Goal: Find contact information

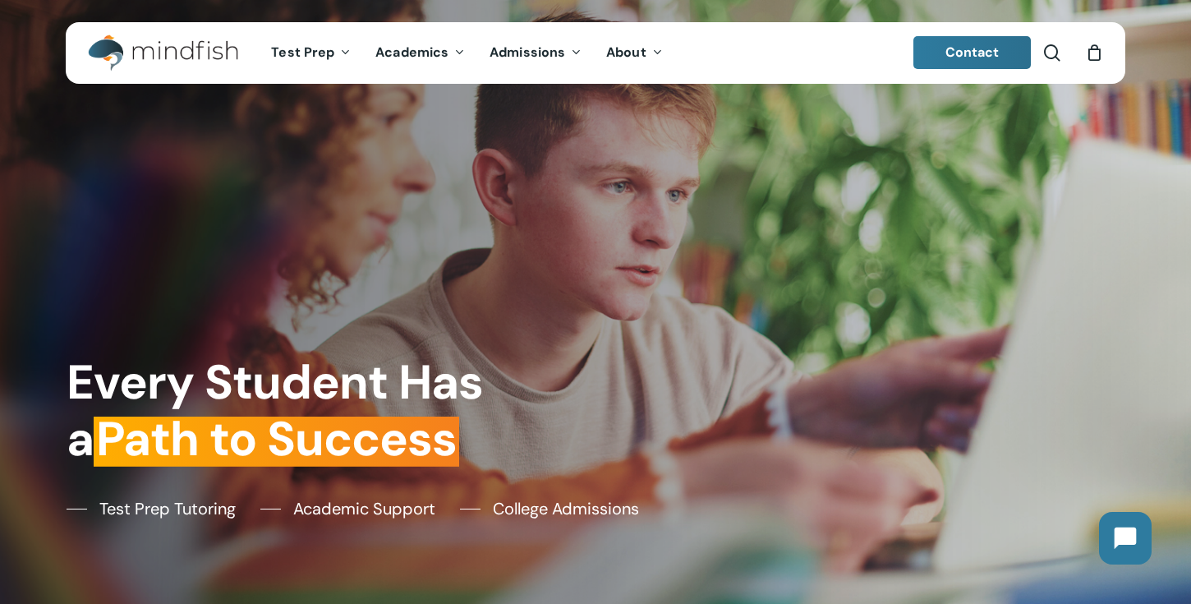
click at [968, 45] on span "Contact" at bounding box center [973, 52] width 54 height 17
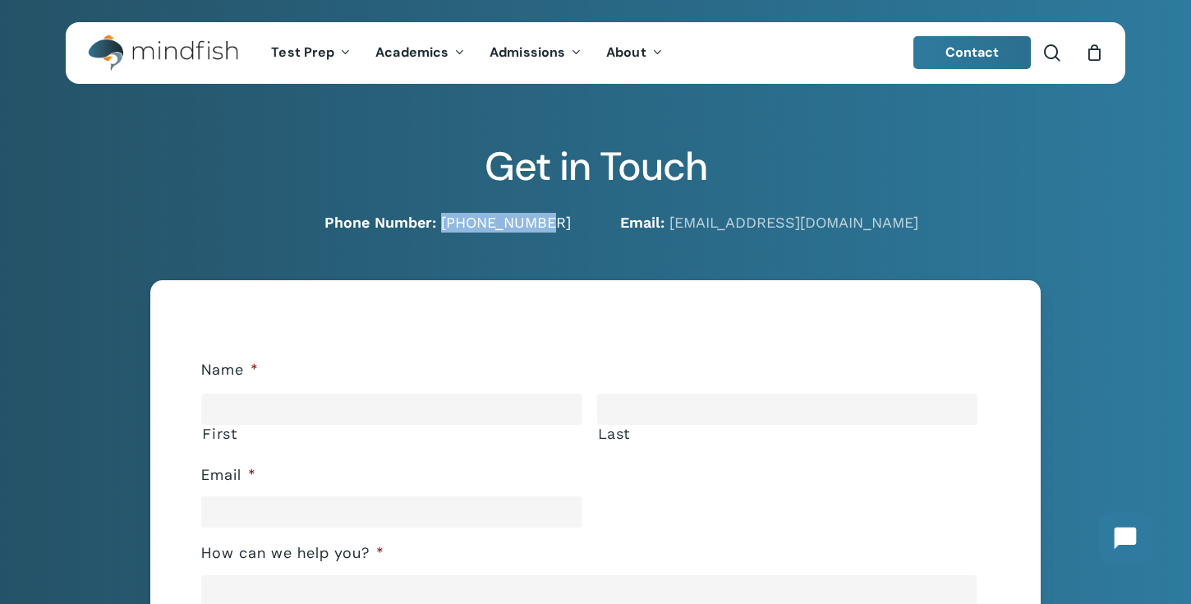
drag, startPoint x: 582, startPoint y: 220, endPoint x: 474, endPoint y: 216, distance: 107.7
click at [474, 216] on div "Phone Number: [PHONE_NUMBER]" at bounding box center [318, 223] width 555 height 20
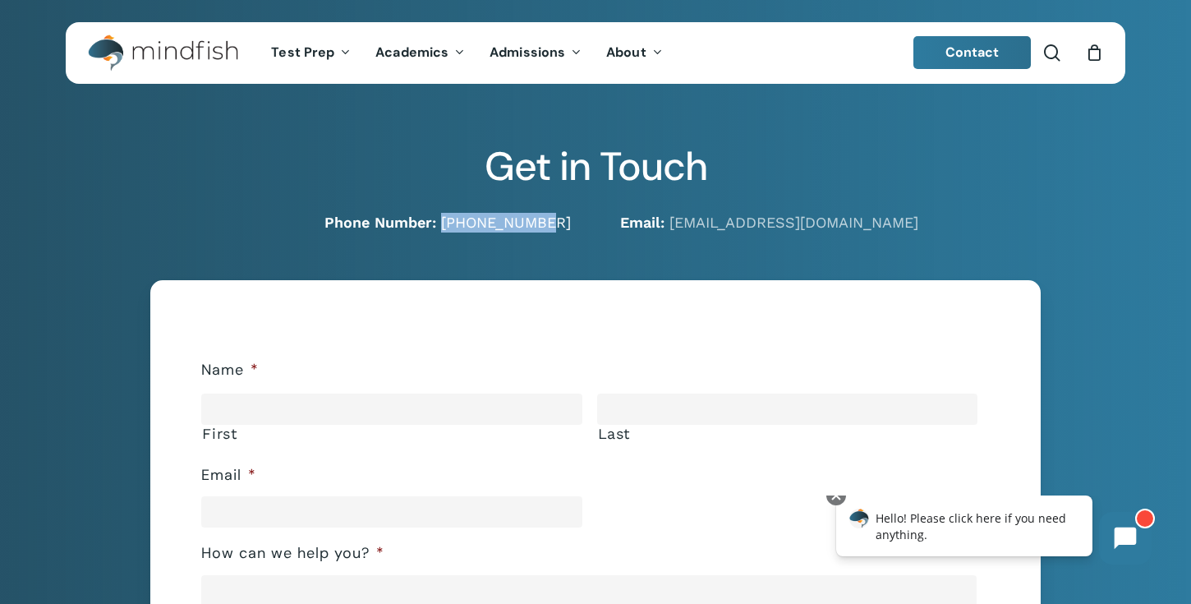
copy link "[PHONE_NUMBER]"
